Goal: Navigation & Orientation: Find specific page/section

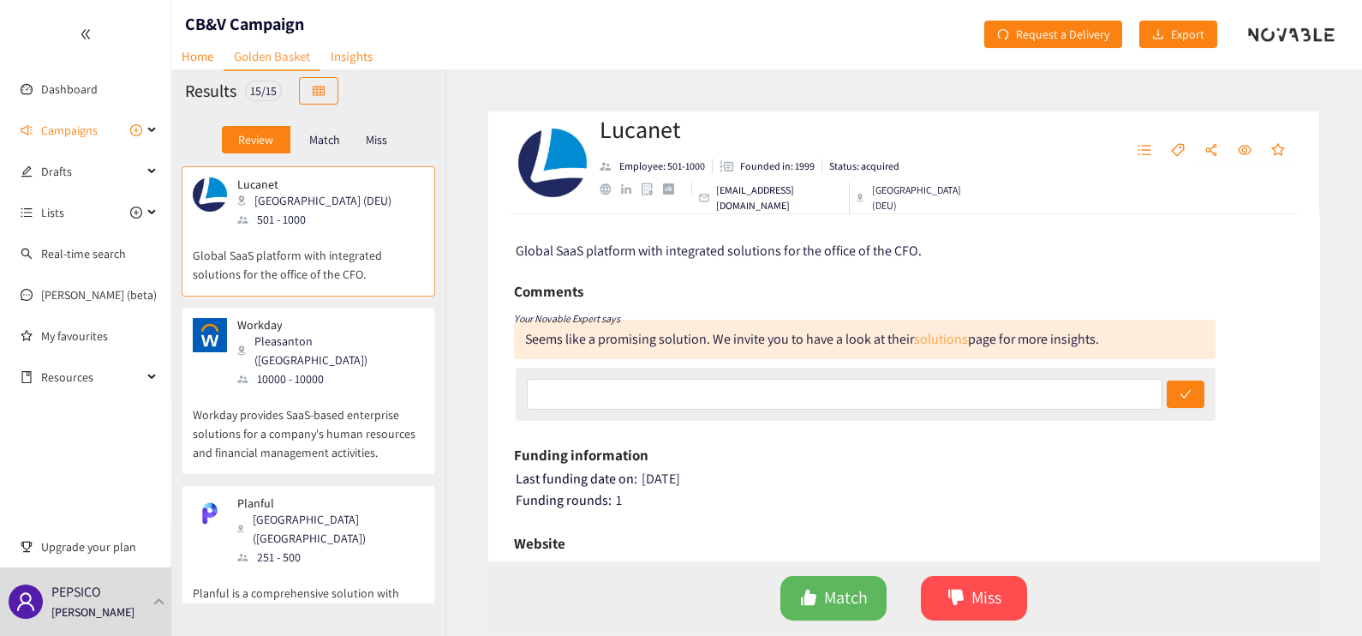
click at [936, 340] on link "solutions" at bounding box center [941, 339] width 54 height 18
